Goal: Find specific page/section: Find specific page/section

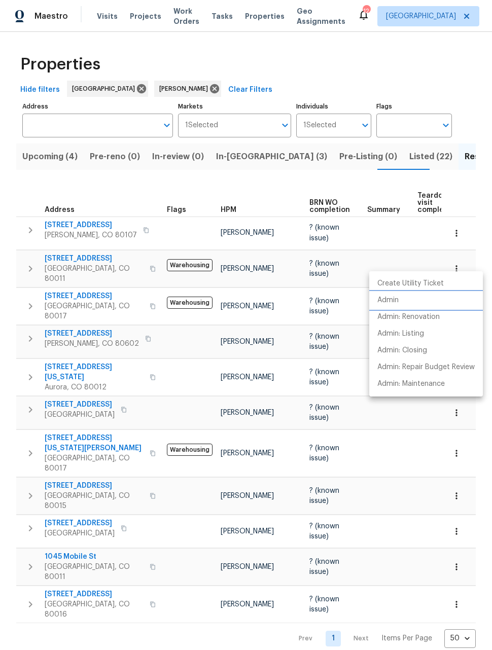
click at [387, 304] on p "Admin" at bounding box center [388, 300] width 21 height 11
click at [45, 154] on div at bounding box center [246, 325] width 492 height 650
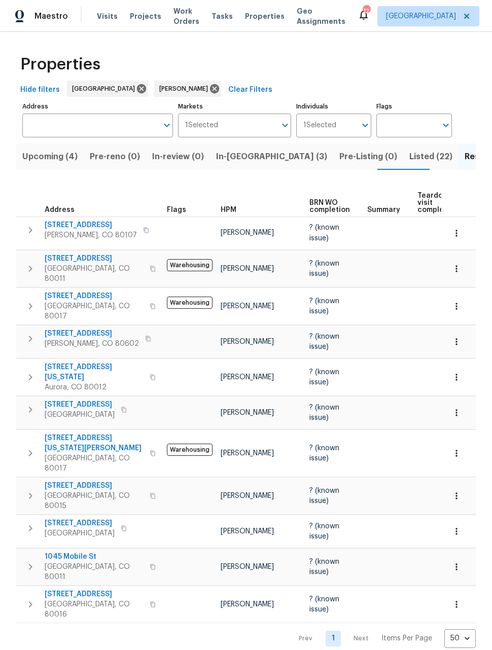
click at [51, 158] on span "Upcoming (4)" at bounding box center [49, 157] width 55 height 14
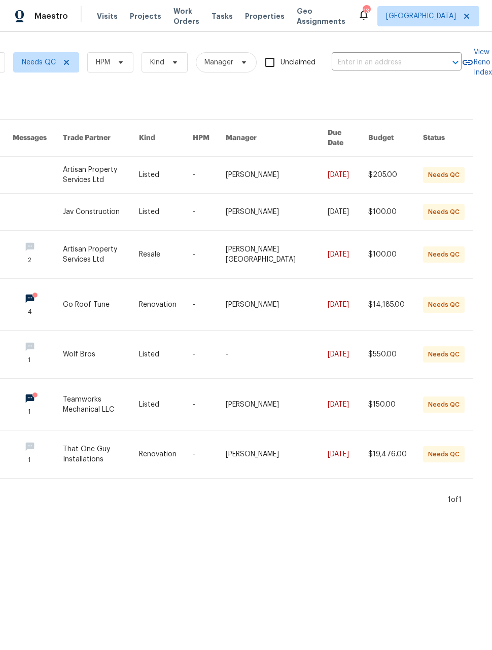
scroll to position [0, 111]
click at [189, 448] on link at bounding box center [166, 455] width 54 height 48
